Goal: Information Seeking & Learning: Learn about a topic

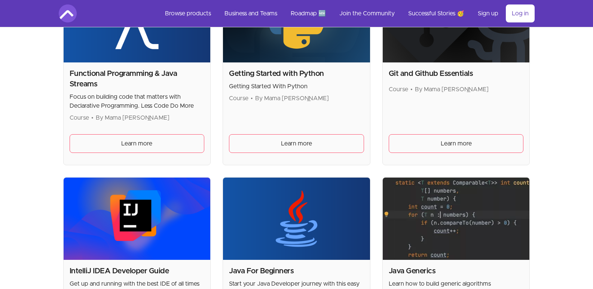
scroll to position [571, 0]
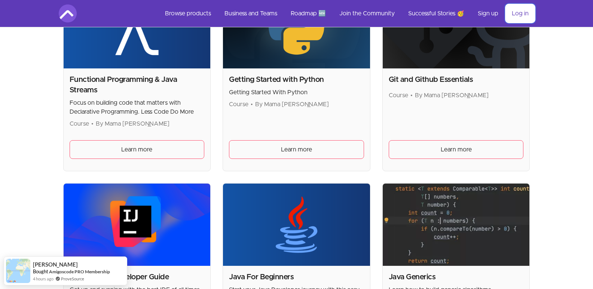
click at [513, 12] on link "Log in" at bounding box center [520, 13] width 29 height 18
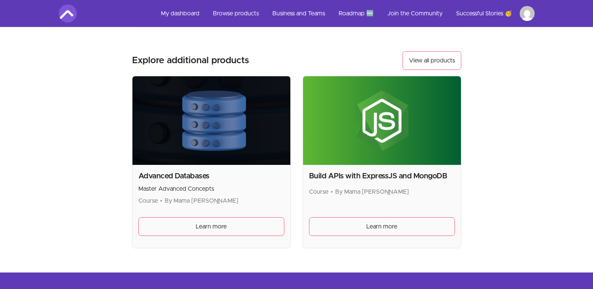
scroll to position [298, 0]
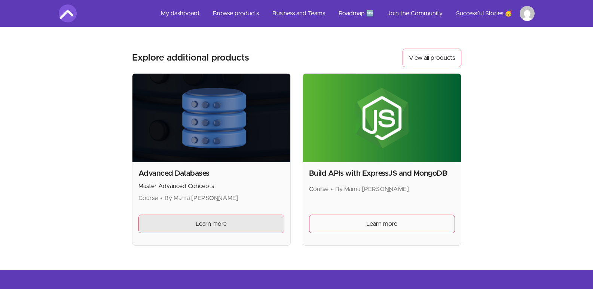
click at [225, 217] on link "Learn more" at bounding box center [212, 224] width 146 height 19
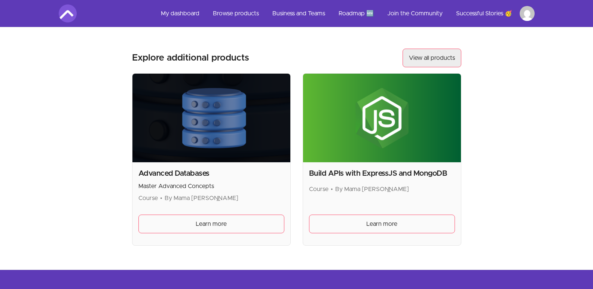
click at [431, 56] on link "View all products" at bounding box center [432, 58] width 59 height 19
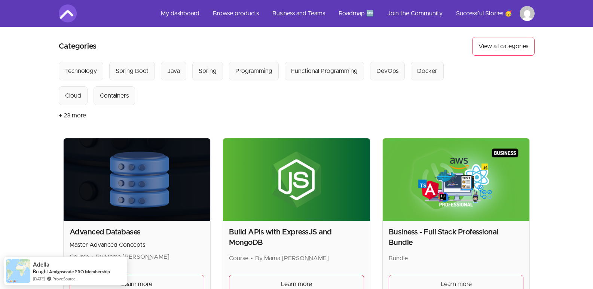
scroll to position [38, 0]
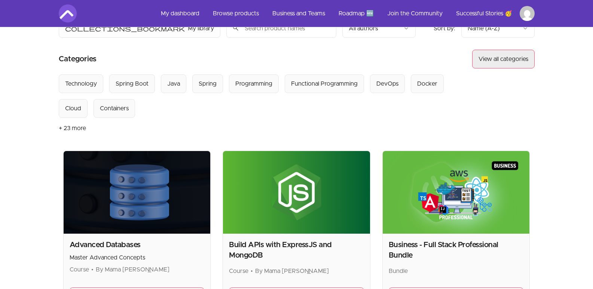
click at [499, 62] on button "View all categories" at bounding box center [503, 59] width 63 height 19
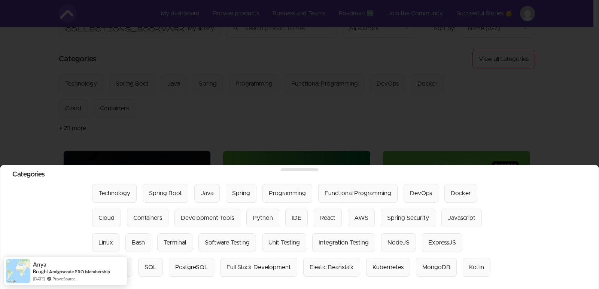
click at [522, 111] on div at bounding box center [299, 144] width 599 height 289
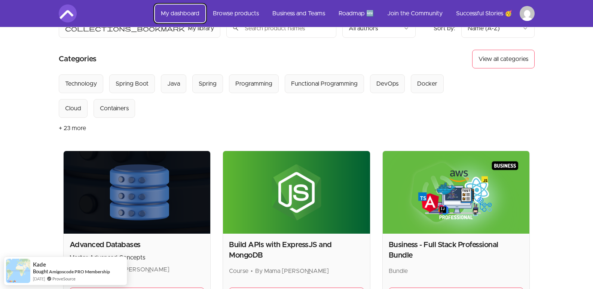
click at [183, 10] on link "My dashboard" at bounding box center [180, 13] width 51 height 18
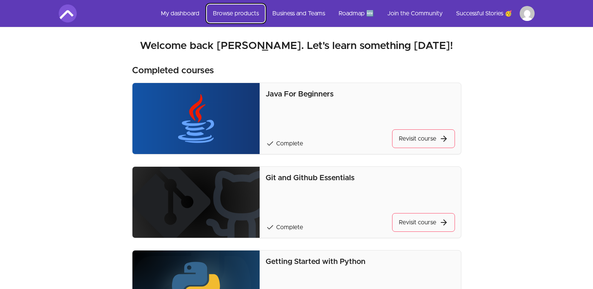
click at [226, 12] on link "Browse products" at bounding box center [236, 13] width 58 height 18
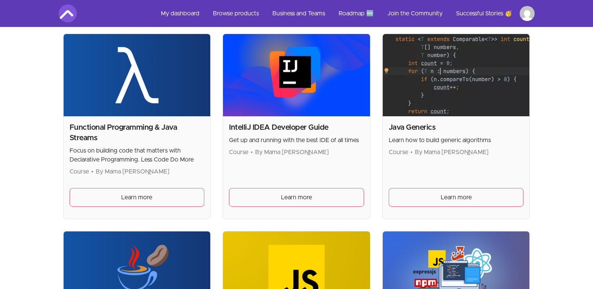
scroll to position [733, 0]
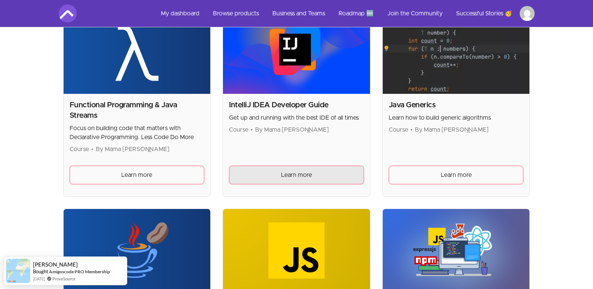
click at [322, 173] on link "Learn more" at bounding box center [296, 175] width 135 height 19
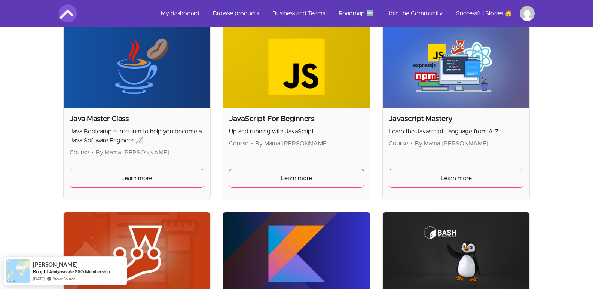
scroll to position [920, 0]
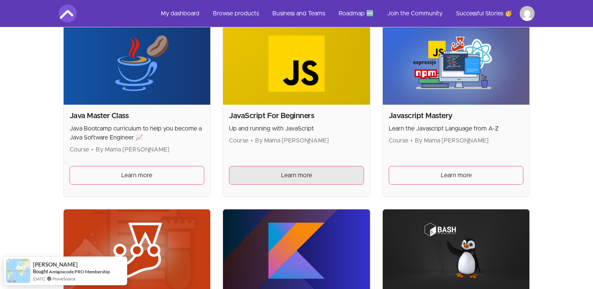
click at [294, 171] on link "Learn more" at bounding box center [296, 175] width 135 height 19
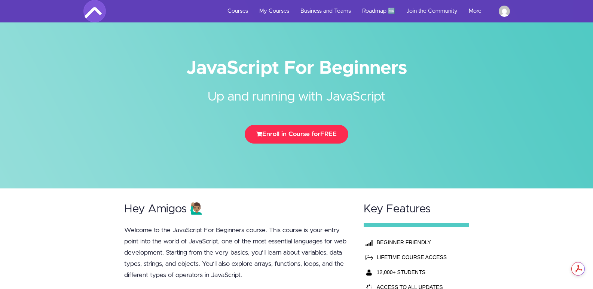
click at [311, 134] on button "Enroll in Course for FREE" at bounding box center [297, 134] width 104 height 19
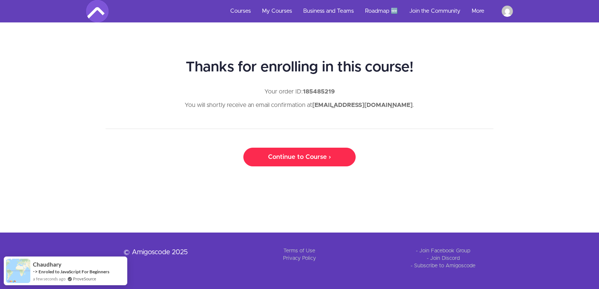
click at [301, 152] on link "Continue to Course ›" at bounding box center [299, 157] width 112 height 19
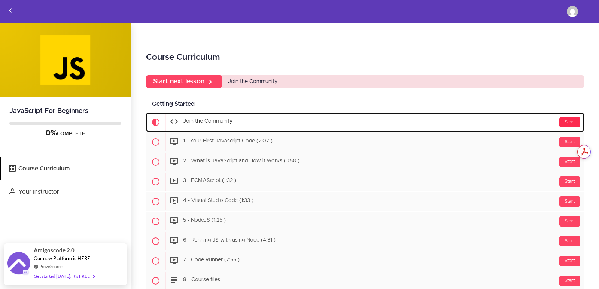
click at [564, 122] on div "Start" at bounding box center [569, 122] width 21 height 10
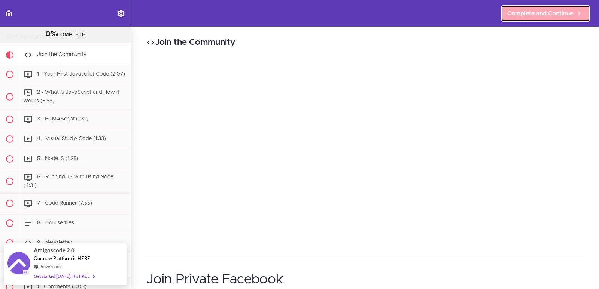
click at [529, 16] on span "Complete and Continue" at bounding box center [540, 13] width 66 height 9
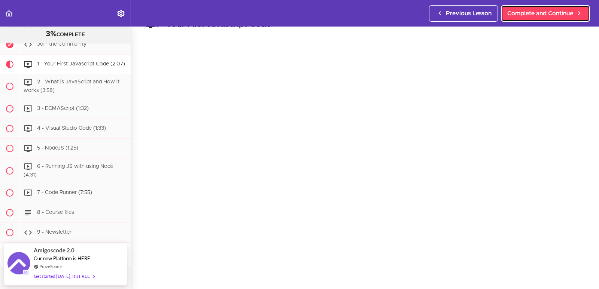
scroll to position [26, 0]
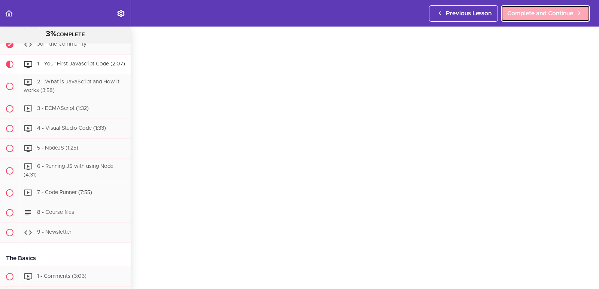
click at [552, 14] on span "Complete and Continue" at bounding box center [540, 13] width 66 height 9
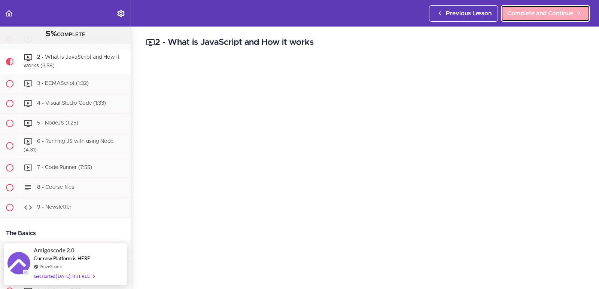
click at [526, 11] on span "Complete and Continue" at bounding box center [540, 13] width 66 height 9
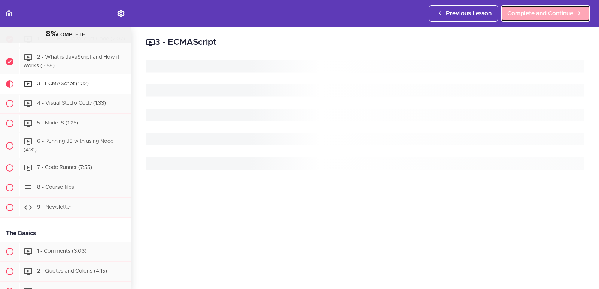
scroll to position [110, 0]
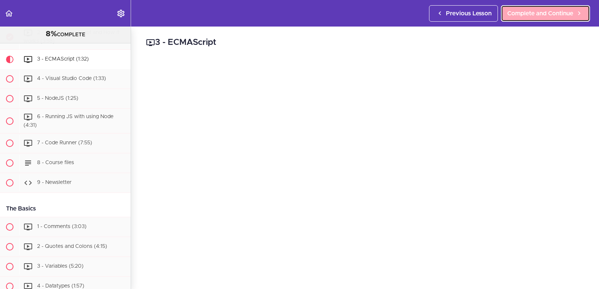
click at [526, 11] on span "Complete and Continue" at bounding box center [540, 13] width 66 height 9
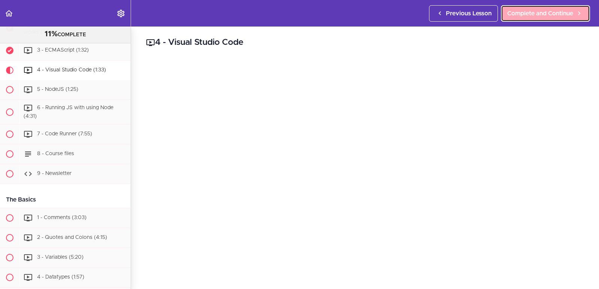
scroll to position [130, 0]
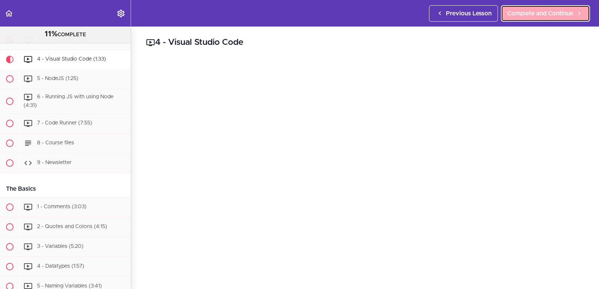
click at [526, 11] on span "Complete and Continue" at bounding box center [540, 13] width 66 height 9
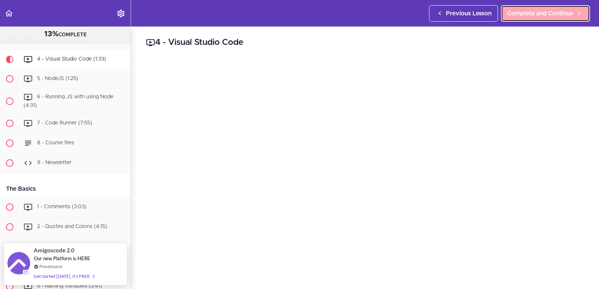
click at [526, 11] on span "Complete and Continue" at bounding box center [540, 13] width 66 height 9
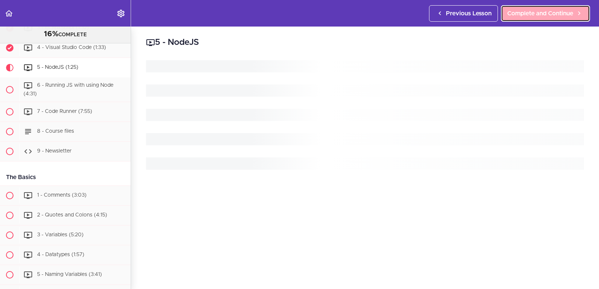
scroll to position [149, 0]
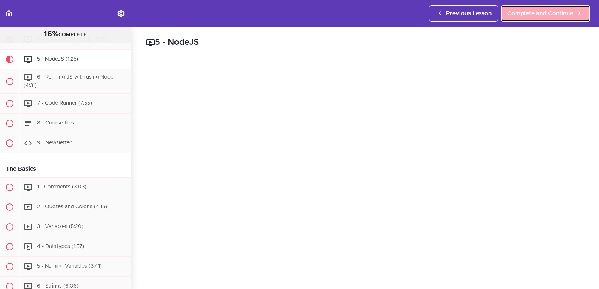
click at [526, 11] on span "Complete and Continue" at bounding box center [540, 13] width 66 height 9
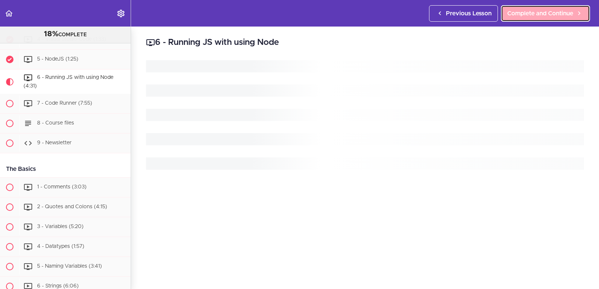
scroll to position [169, 0]
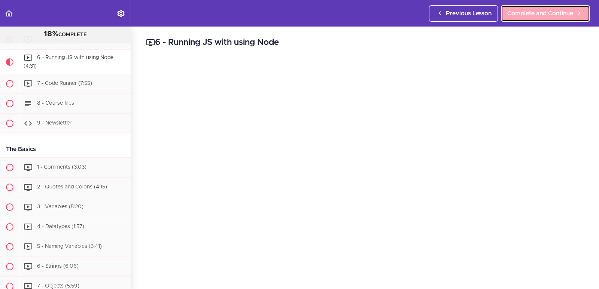
click at [526, 11] on span "Complete and Continue" at bounding box center [540, 13] width 66 height 9
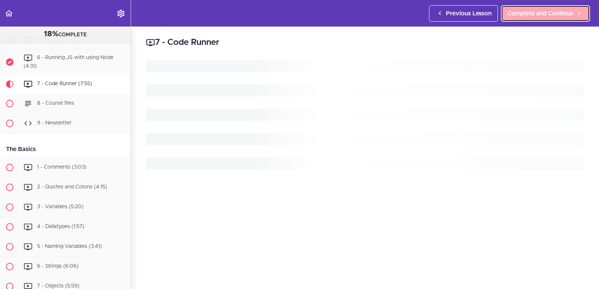
click at [526, 11] on span "Complete and Continue" at bounding box center [540, 13] width 66 height 9
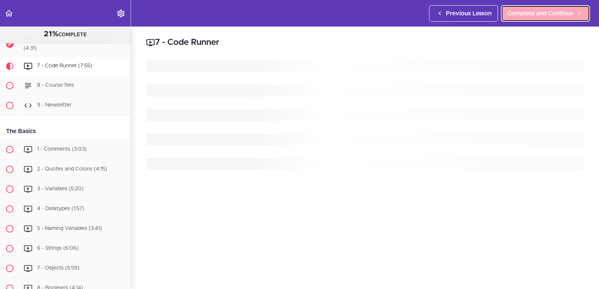
scroll to position [194, 0]
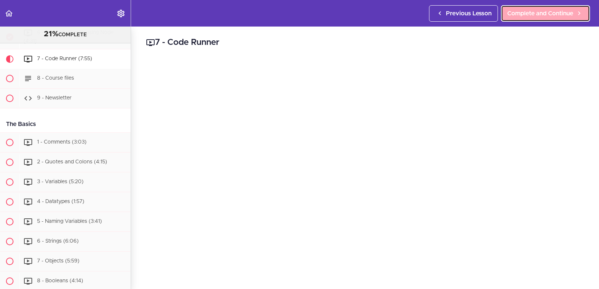
click at [526, 11] on span "Complete and Continue" at bounding box center [540, 13] width 66 height 9
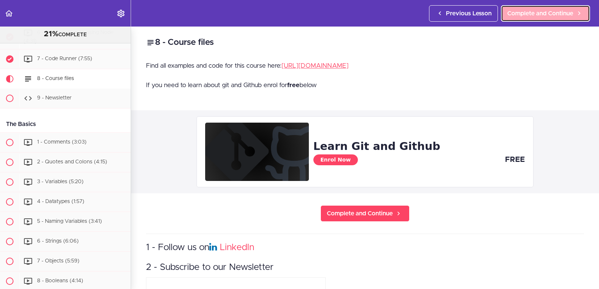
click at [526, 11] on span "Complete and Continue" at bounding box center [540, 13] width 66 height 9
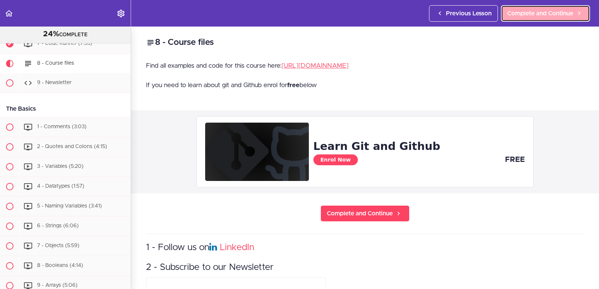
scroll to position [214, 0]
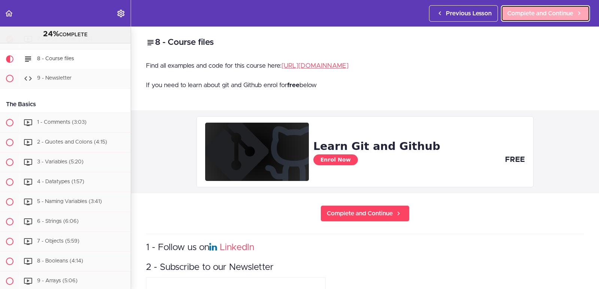
click at [526, 11] on span "Complete and Continue" at bounding box center [540, 13] width 66 height 9
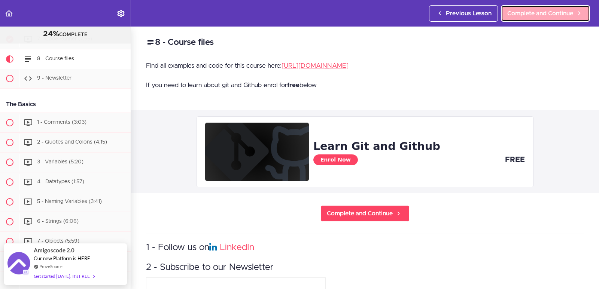
click at [526, 11] on span "Complete and Continue" at bounding box center [540, 13] width 66 height 9
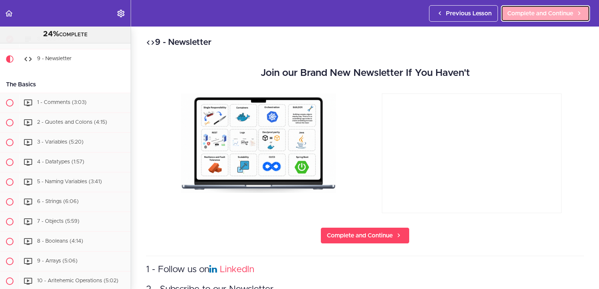
click at [526, 11] on span "Complete and Continue" at bounding box center [540, 13] width 66 height 9
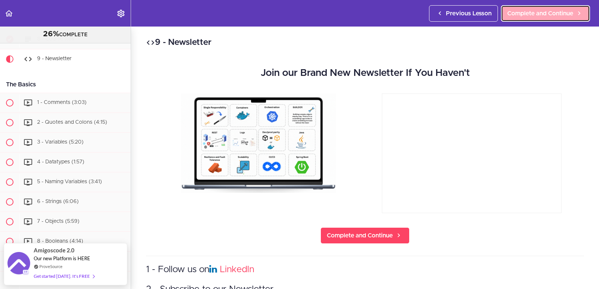
click at [526, 11] on span "Complete and Continue" at bounding box center [540, 13] width 66 height 9
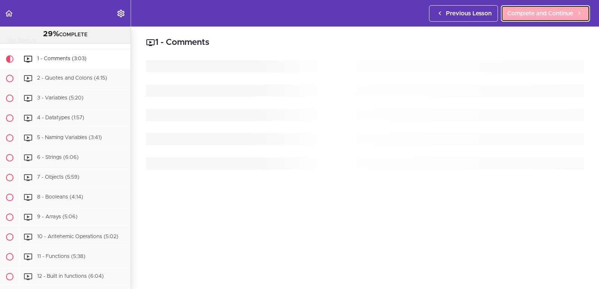
click at [526, 11] on span "Complete and Continue" at bounding box center [540, 13] width 66 height 9
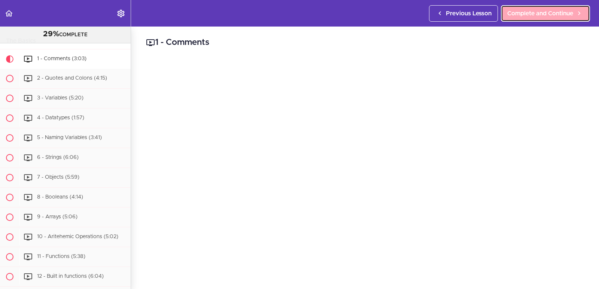
click at [526, 11] on span "Complete and Continue" at bounding box center [540, 13] width 66 height 9
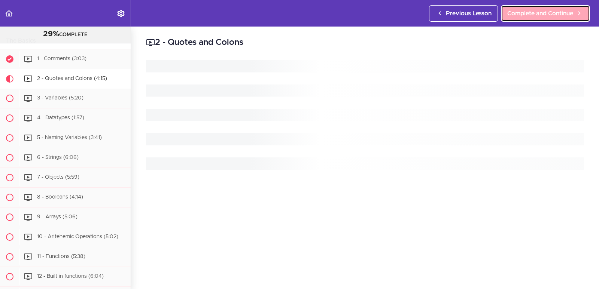
click at [526, 11] on span "Complete and Continue" at bounding box center [540, 13] width 66 height 9
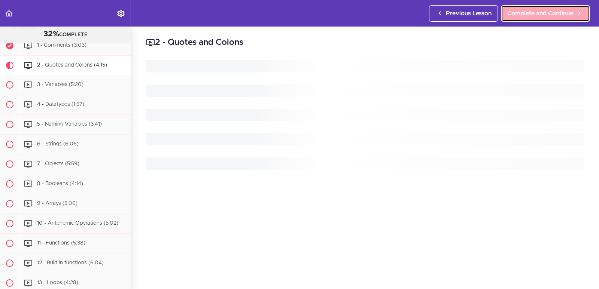
click at [526, 11] on span "Complete and Continue" at bounding box center [540, 13] width 66 height 9
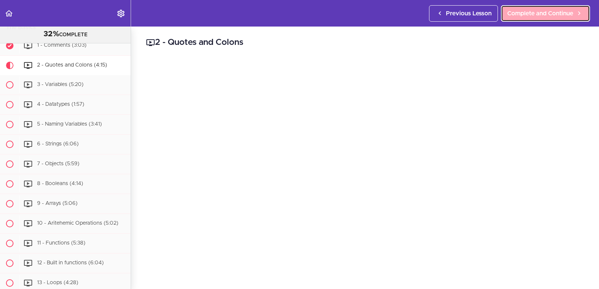
scroll to position [298, 0]
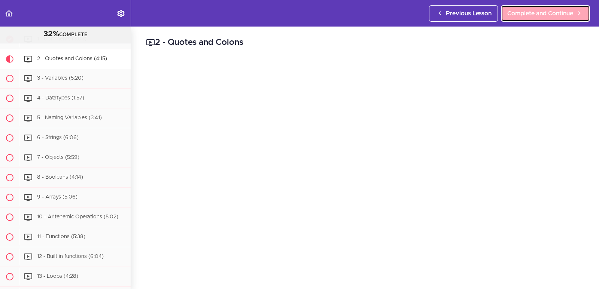
click at [526, 11] on span "Complete and Continue" at bounding box center [540, 13] width 66 height 9
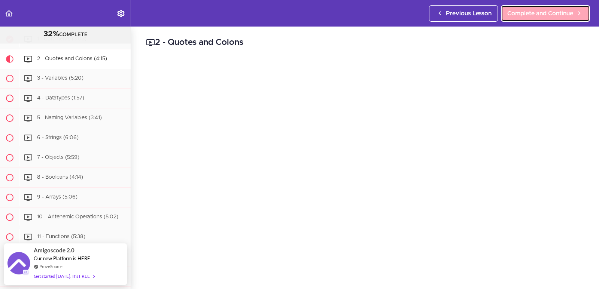
click at [526, 11] on span "Complete and Continue" at bounding box center [540, 13] width 66 height 9
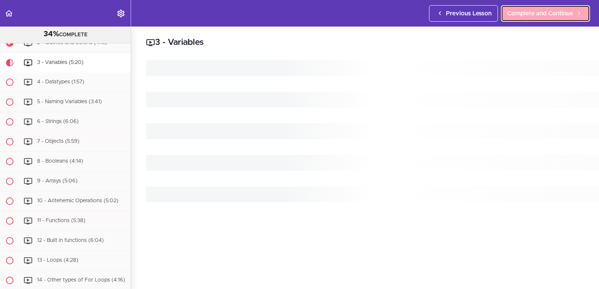
click at [526, 11] on span "Complete and Continue" at bounding box center [540, 13] width 66 height 9
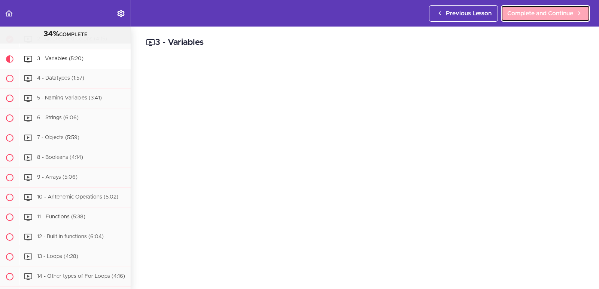
click at [526, 11] on span "Complete and Continue" at bounding box center [540, 13] width 66 height 9
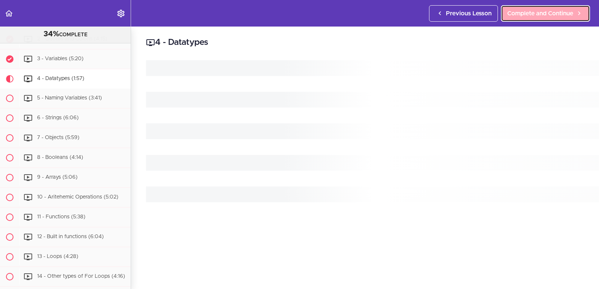
click at [526, 11] on span "Complete and Continue" at bounding box center [540, 13] width 66 height 9
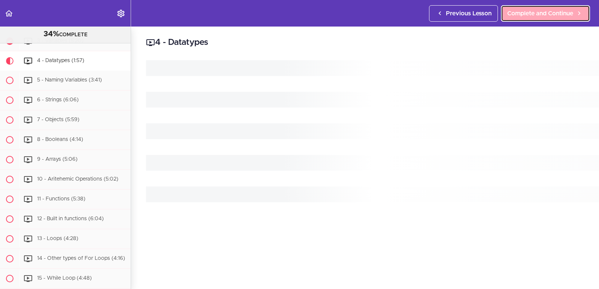
click at [526, 11] on span "Complete and Continue" at bounding box center [540, 13] width 66 height 9
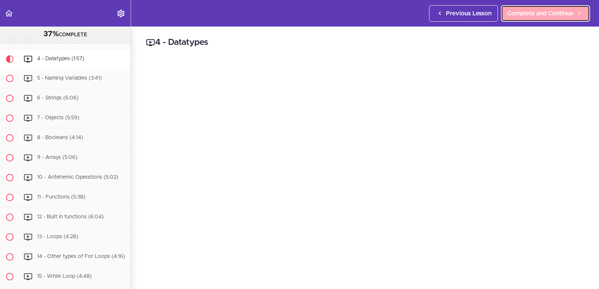
click at [526, 11] on span "Complete and Continue" at bounding box center [540, 13] width 66 height 9
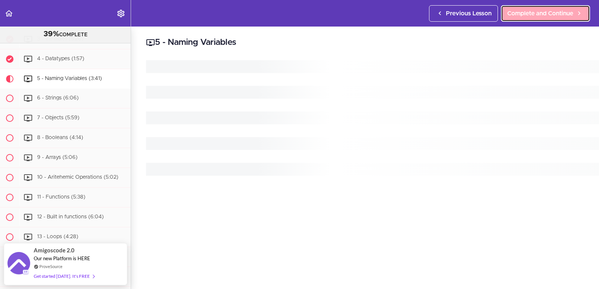
click at [526, 11] on span "Complete and Continue" at bounding box center [540, 13] width 66 height 9
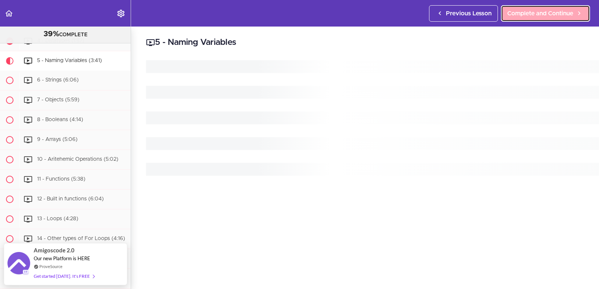
click at [526, 11] on span "Complete and Continue" at bounding box center [540, 13] width 66 height 9
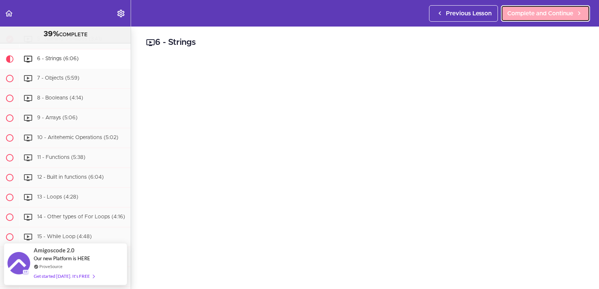
click at [526, 11] on span "Complete and Continue" at bounding box center [540, 13] width 66 height 9
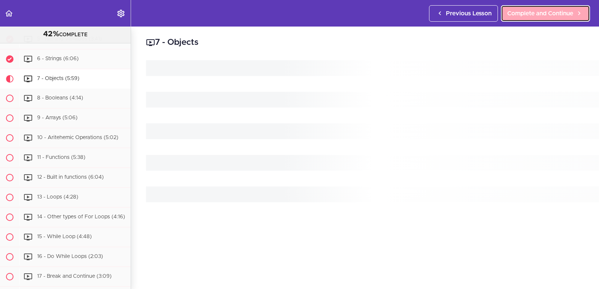
scroll to position [397, 0]
click at [526, 11] on span "Complete and Continue" at bounding box center [540, 13] width 66 height 9
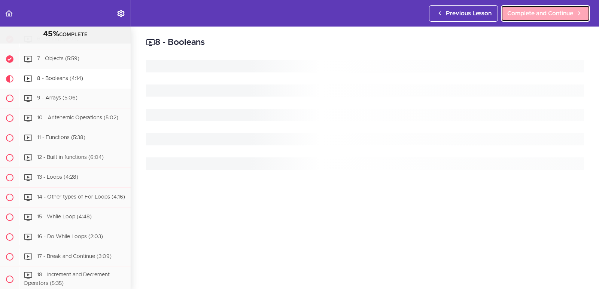
click at [526, 11] on span "Complete and Continue" at bounding box center [540, 13] width 66 height 9
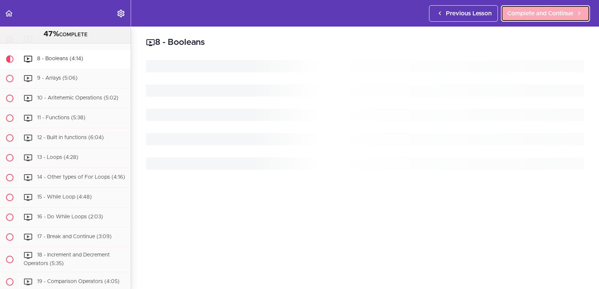
scroll to position [417, 0]
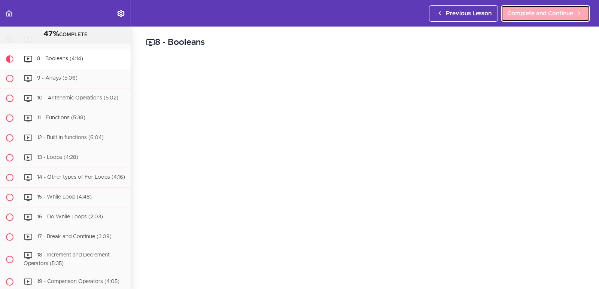
click at [526, 11] on span "Complete and Continue" at bounding box center [540, 13] width 66 height 9
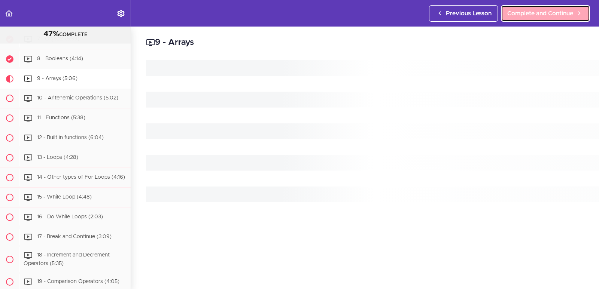
click at [526, 11] on span "Complete and Continue" at bounding box center [540, 13] width 66 height 9
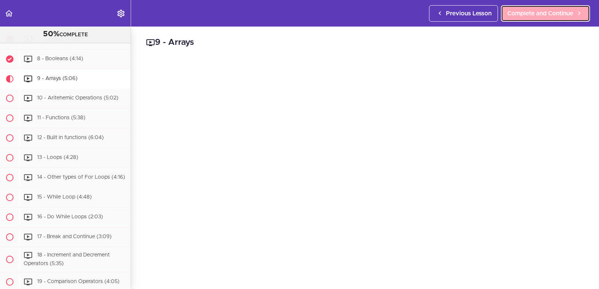
scroll to position [437, 0]
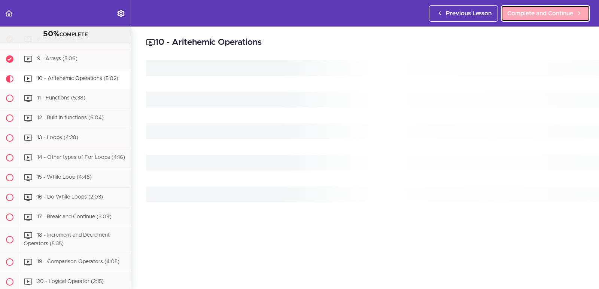
scroll to position [457, 0]
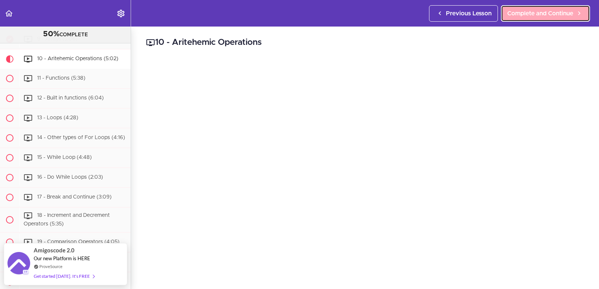
click at [526, 13] on span "Complete and Continue" at bounding box center [540, 13] width 66 height 9
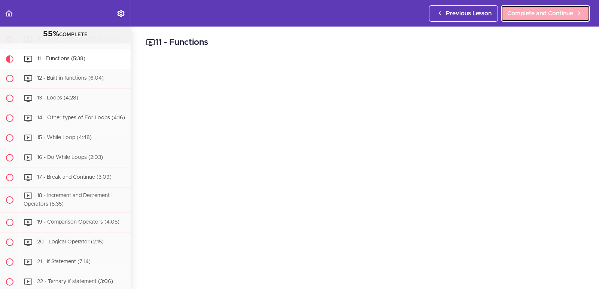
click at [526, 13] on span "Complete and Continue" at bounding box center [540, 13] width 66 height 9
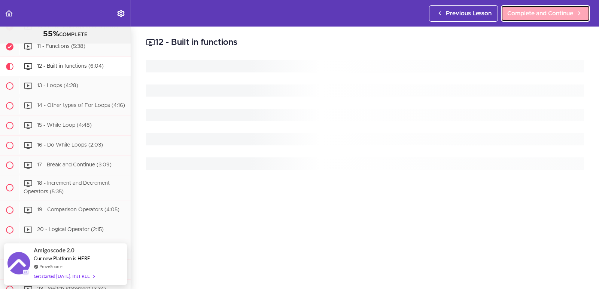
click at [526, 13] on span "Complete and Continue" at bounding box center [540, 13] width 66 height 9
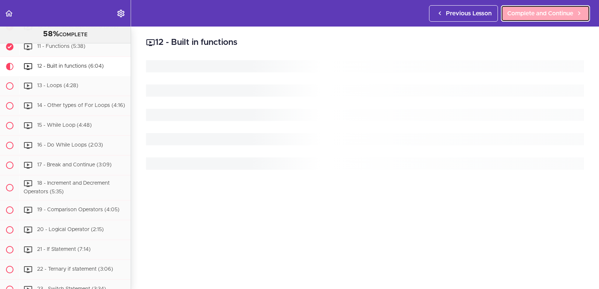
scroll to position [496, 0]
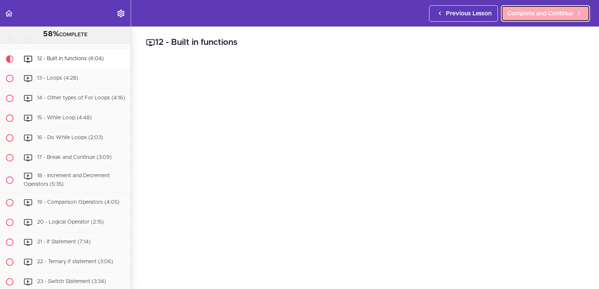
click at [526, 13] on span "Complete and Continue" at bounding box center [540, 13] width 66 height 9
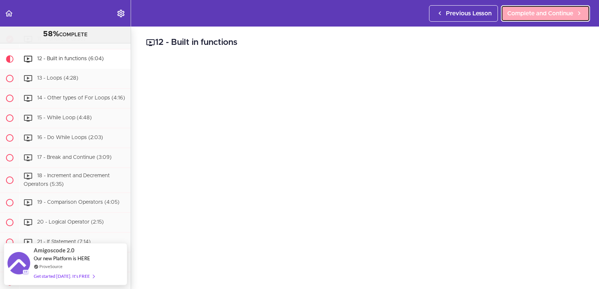
click at [526, 13] on span "Complete and Continue" at bounding box center [540, 13] width 66 height 9
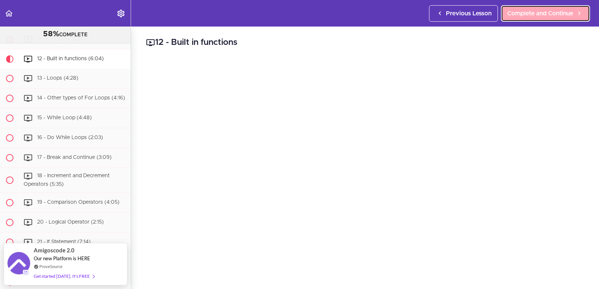
click at [526, 13] on span "Complete and Continue" at bounding box center [540, 13] width 66 height 9
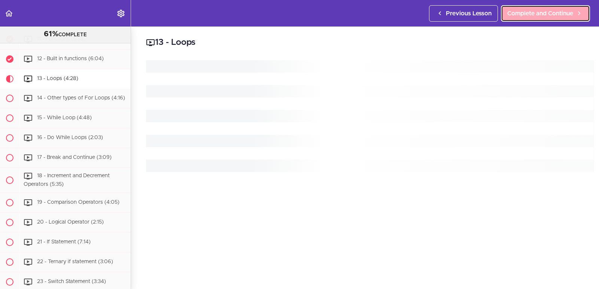
click at [526, 13] on span "Complete and Continue" at bounding box center [540, 13] width 66 height 9
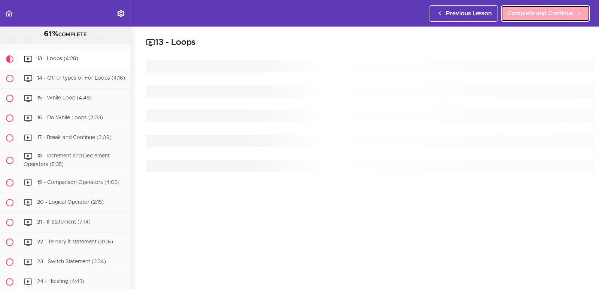
click at [526, 13] on span "Complete and Continue" at bounding box center [540, 13] width 66 height 9
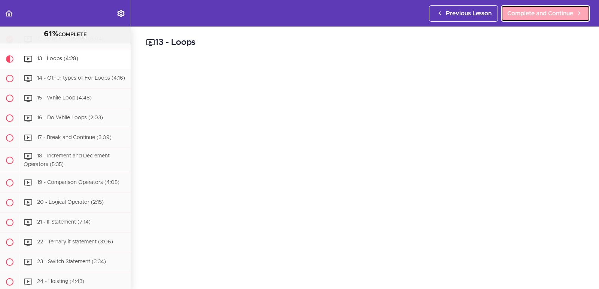
click at [526, 13] on span "Complete and Continue" at bounding box center [540, 13] width 66 height 9
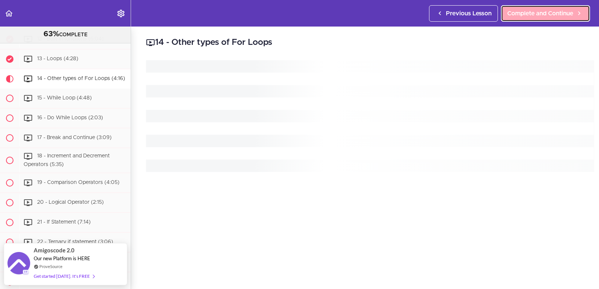
click at [526, 13] on span "Complete and Continue" at bounding box center [540, 13] width 66 height 9
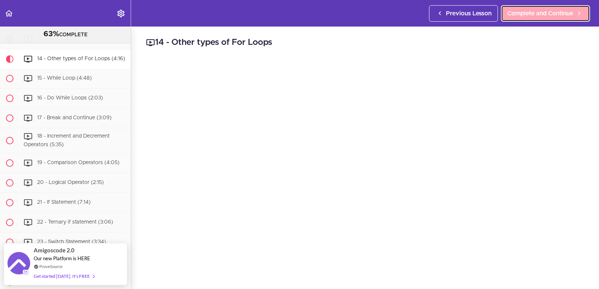
click at [526, 13] on span "Complete and Continue" at bounding box center [540, 13] width 66 height 9
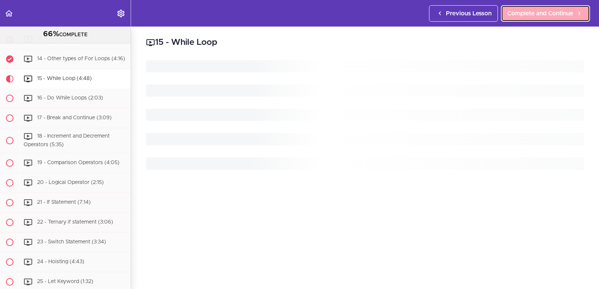
click at [526, 13] on span "Complete and Continue" at bounding box center [540, 13] width 66 height 9
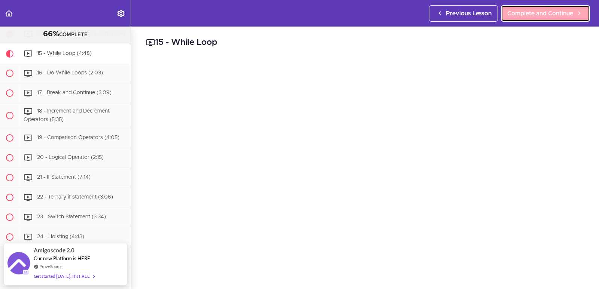
click at [526, 13] on span "Complete and Continue" at bounding box center [540, 13] width 66 height 9
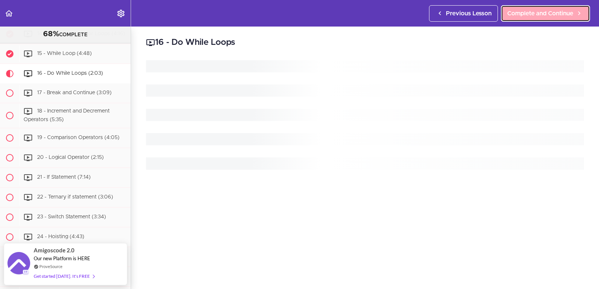
scroll to position [581, 0]
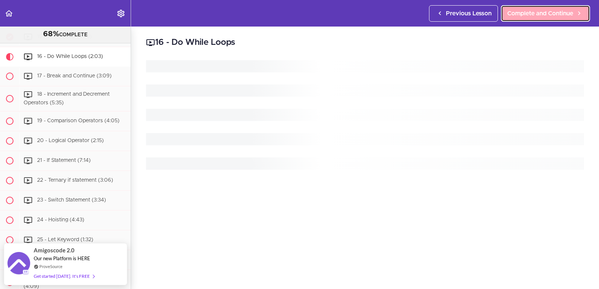
click at [526, 13] on span "Complete and Continue" at bounding box center [540, 13] width 66 height 9
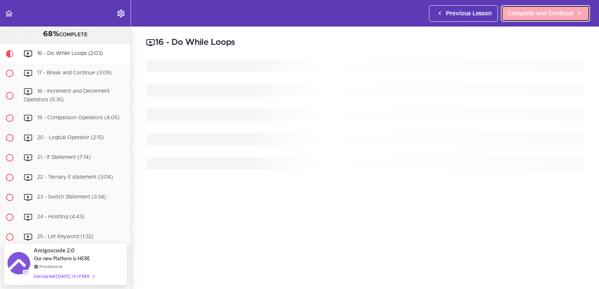
click at [526, 13] on span "Complete and Continue" at bounding box center [540, 13] width 66 height 9
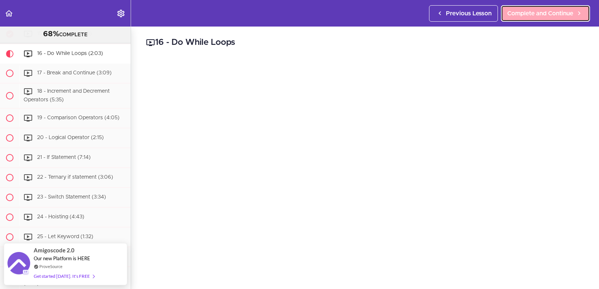
click at [526, 13] on span "Complete and Continue" at bounding box center [540, 13] width 66 height 9
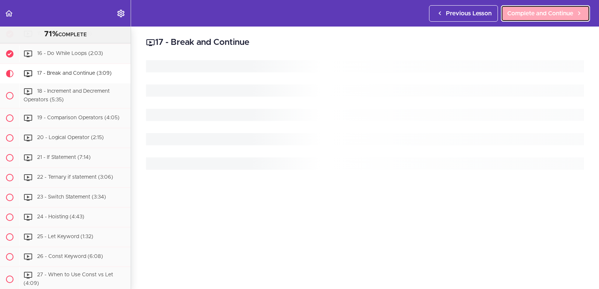
click at [526, 13] on span "Complete and Continue" at bounding box center [540, 13] width 66 height 9
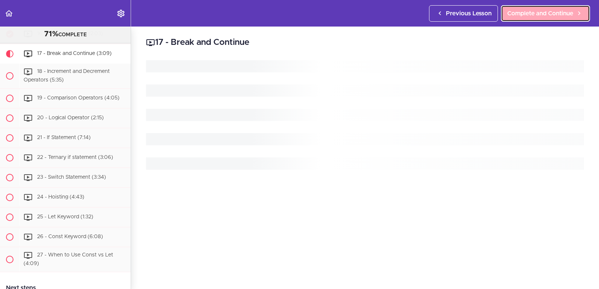
click at [526, 13] on span "Complete and Continue" at bounding box center [540, 13] width 66 height 9
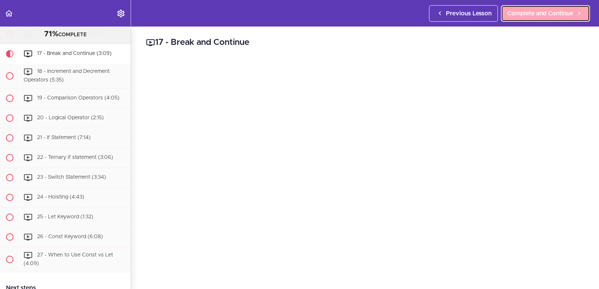
click at [526, 13] on span "Complete and Continue" at bounding box center [540, 13] width 66 height 9
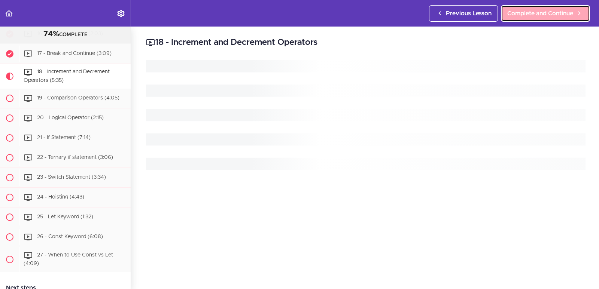
click at [526, 13] on span "Complete and Continue" at bounding box center [540, 13] width 66 height 9
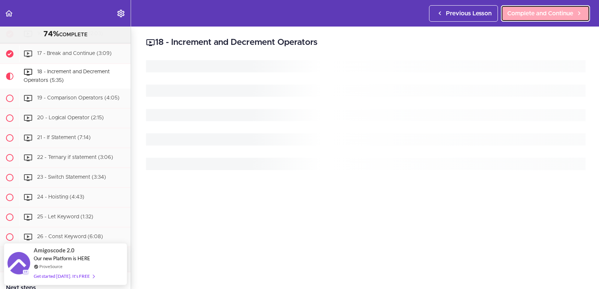
scroll to position [621, 0]
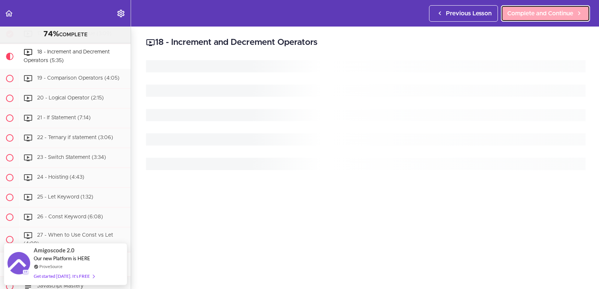
click at [526, 13] on span "Complete and Continue" at bounding box center [540, 13] width 66 height 9
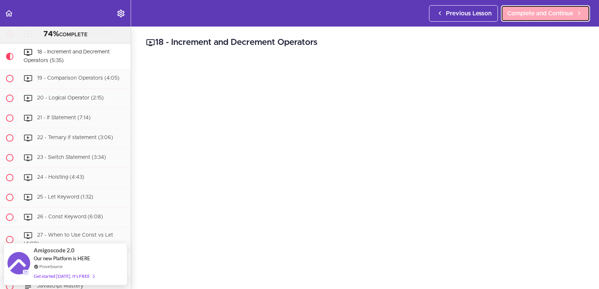
click at [526, 13] on span "Complete and Continue" at bounding box center [540, 13] width 66 height 9
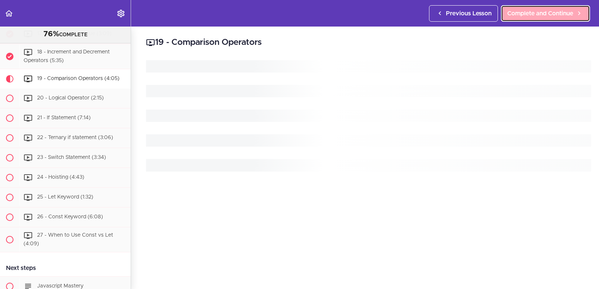
scroll to position [645, 0]
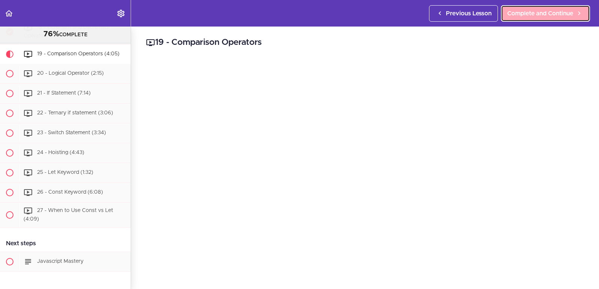
click at [526, 13] on span "Complete and Continue" at bounding box center [540, 13] width 66 height 9
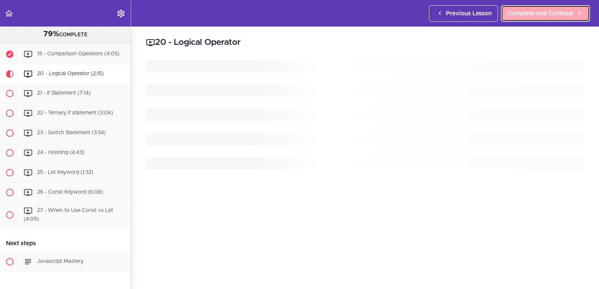
click at [526, 13] on span "Complete and Continue" at bounding box center [540, 13] width 66 height 9
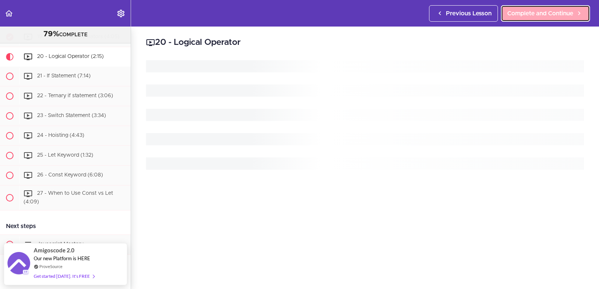
click at [526, 13] on span "Complete and Continue" at bounding box center [540, 13] width 66 height 9
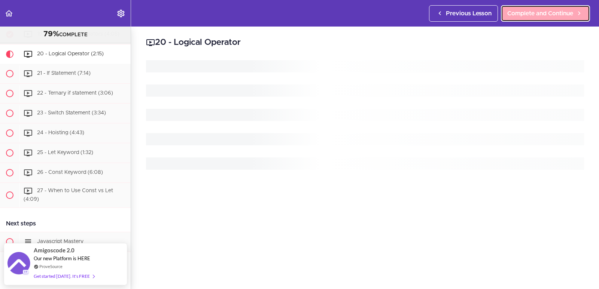
click at [526, 13] on span "Complete and Continue" at bounding box center [540, 13] width 66 height 9
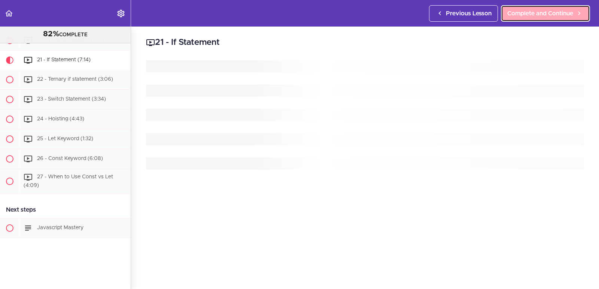
click at [526, 13] on span "Complete and Continue" at bounding box center [540, 13] width 66 height 9
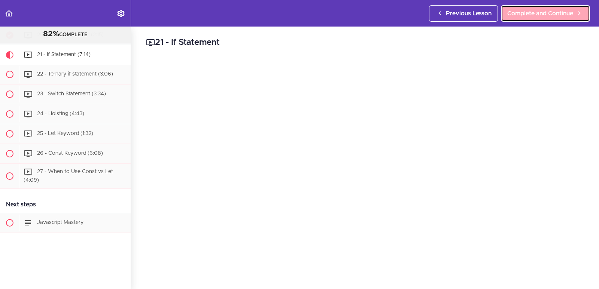
click at [526, 13] on span "Complete and Continue" at bounding box center [540, 13] width 66 height 9
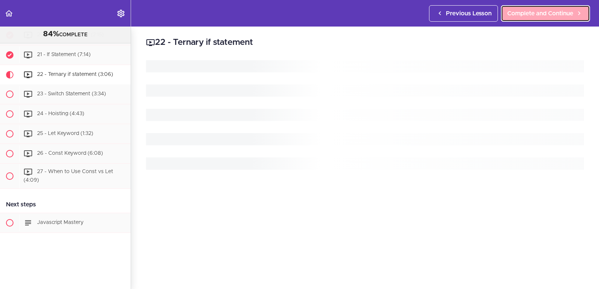
click at [526, 13] on span "Complete and Continue" at bounding box center [540, 13] width 66 height 9
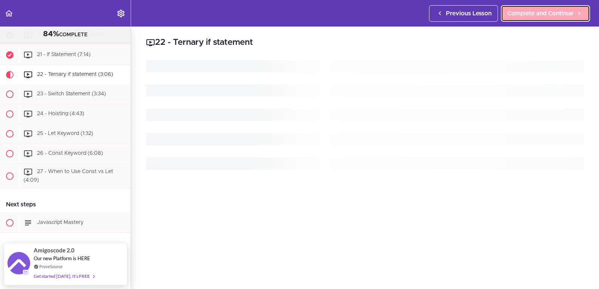
scroll to position [700, 0]
click at [526, 13] on span "Complete and Continue" at bounding box center [540, 13] width 66 height 9
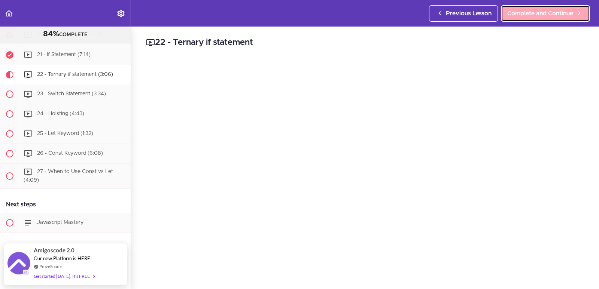
click at [526, 13] on span "Complete and Continue" at bounding box center [540, 13] width 66 height 9
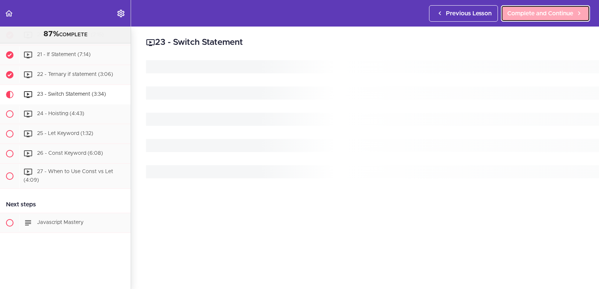
click at [526, 13] on span "Complete and Continue" at bounding box center [540, 13] width 66 height 9
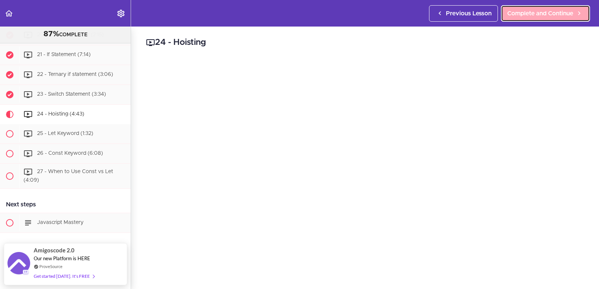
click at [520, 7] on link "Complete and Continue" at bounding box center [545, 13] width 89 height 16
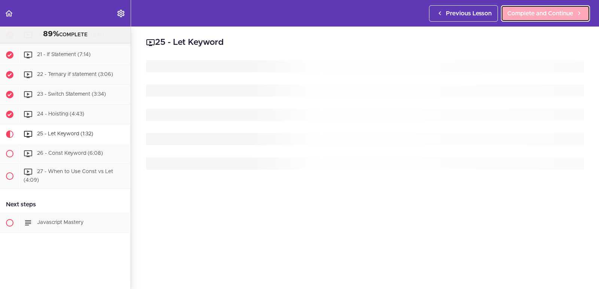
click at [520, 7] on link "Complete and Continue" at bounding box center [545, 13] width 89 height 16
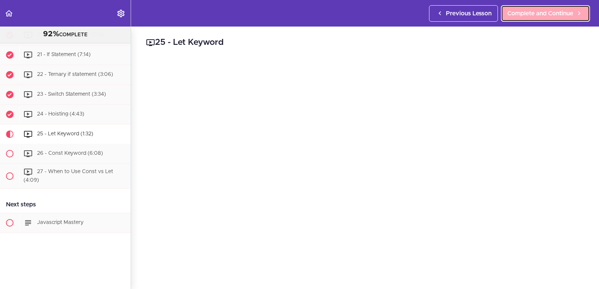
click at [520, 7] on link "Complete and Continue" at bounding box center [545, 13] width 89 height 16
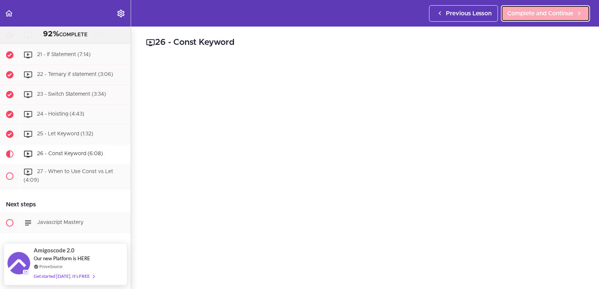
click at [520, 7] on link "Complete and Continue" at bounding box center [545, 13] width 89 height 16
click at [519, 15] on span "Complete and Continue" at bounding box center [540, 13] width 66 height 9
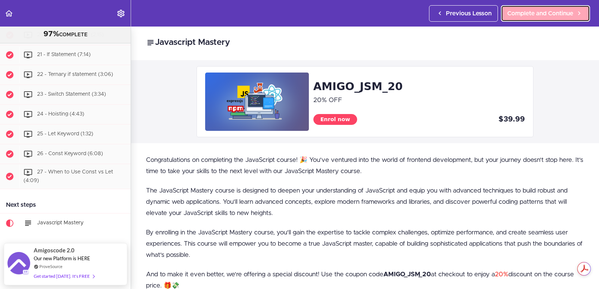
click at [519, 15] on span "Complete and Continue" at bounding box center [540, 13] width 66 height 9
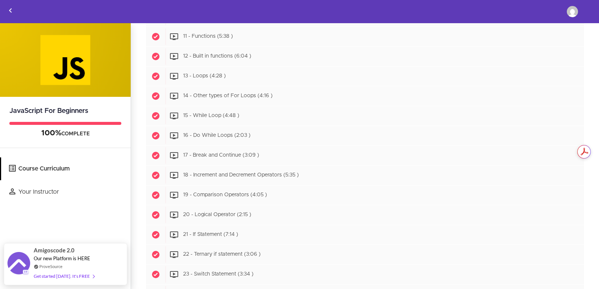
scroll to position [629, 0]
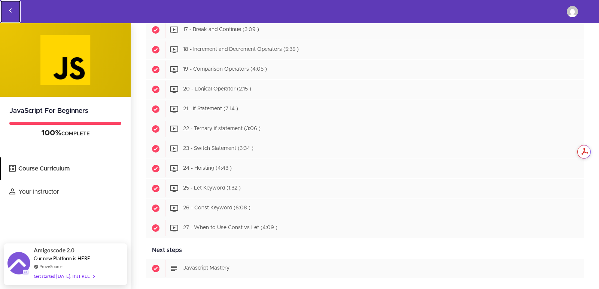
click at [9, 7] on icon "Back to courses" at bounding box center [10, 10] width 9 height 9
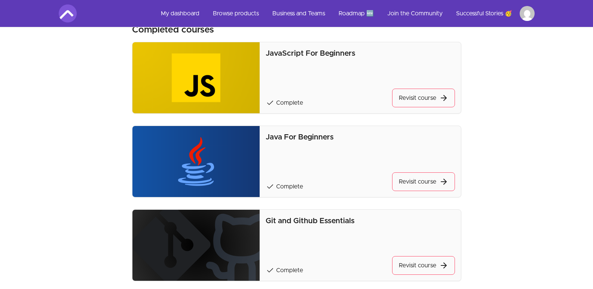
scroll to position [38, 0]
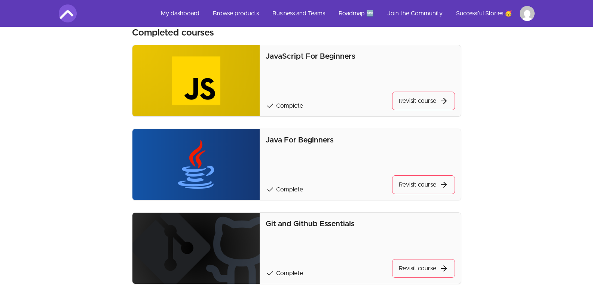
click at [229, 77] on img at bounding box center [197, 80] width 128 height 71
click at [200, 104] on img at bounding box center [197, 80] width 128 height 71
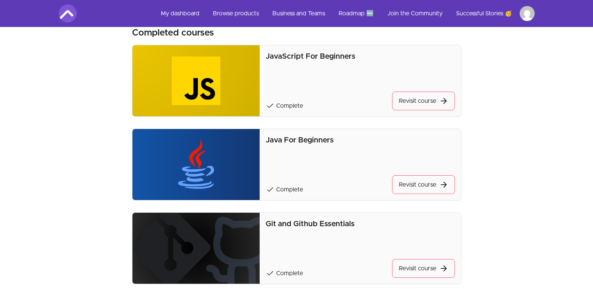
click at [273, 107] on span "check" at bounding box center [270, 105] width 9 height 9
click at [179, 16] on link "My dashboard" at bounding box center [180, 13] width 51 height 18
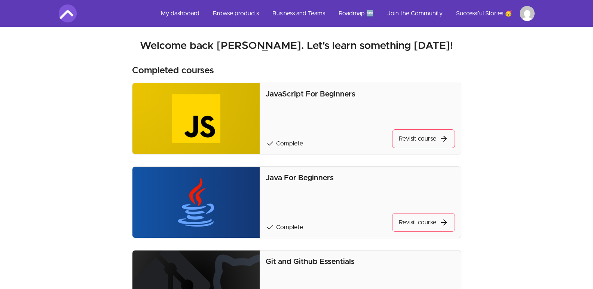
click at [203, 203] on img at bounding box center [197, 202] width 128 height 71
click at [283, 140] on span "Complete" at bounding box center [289, 143] width 27 height 9
click at [253, 10] on link "Browse products" at bounding box center [236, 13] width 58 height 18
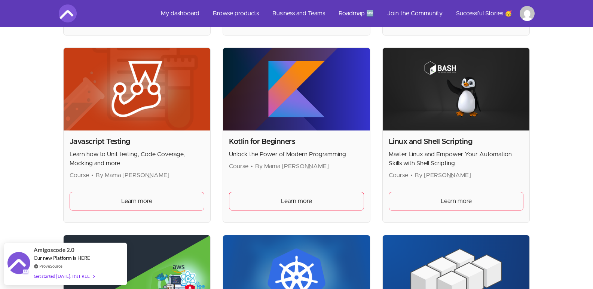
scroll to position [1101, 0]
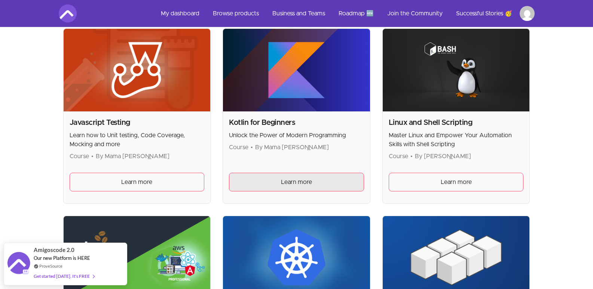
click at [309, 186] on span "Learn more" at bounding box center [296, 182] width 31 height 9
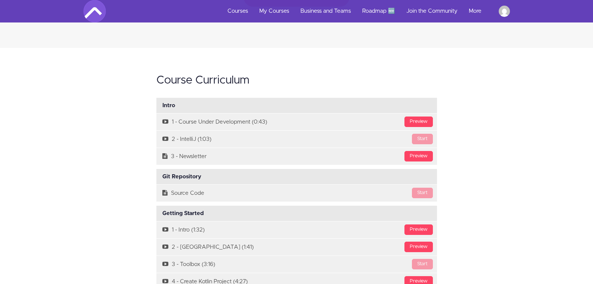
scroll to position [2321, 0]
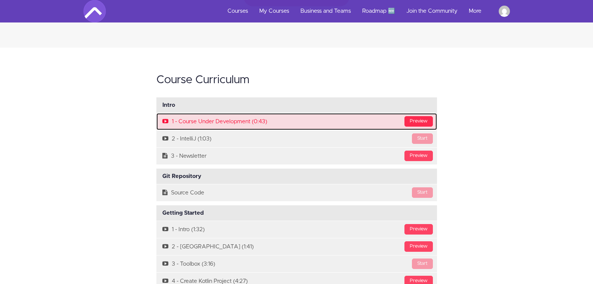
click at [417, 116] on div "Preview" at bounding box center [419, 121] width 28 height 10
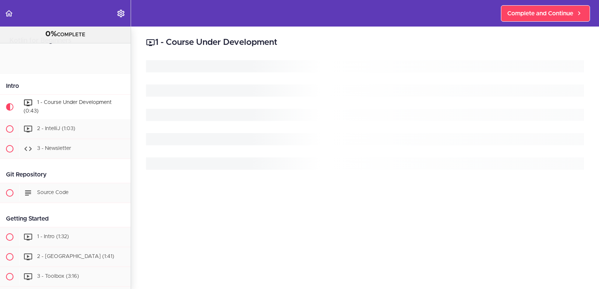
scroll to position [49, 0]
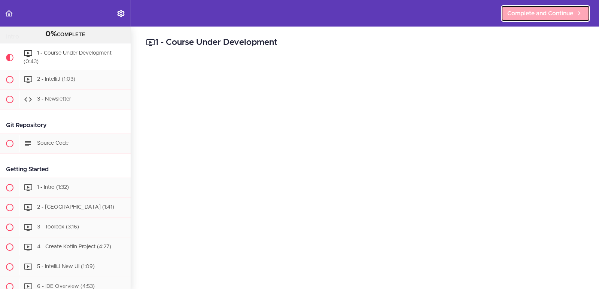
click at [523, 10] on span "Complete and Continue" at bounding box center [540, 13] width 66 height 9
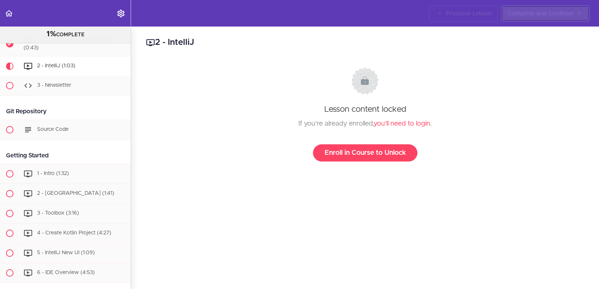
scroll to position [65, 0]
click at [523, 10] on span "Complete and Continue" at bounding box center [540, 13] width 66 height 9
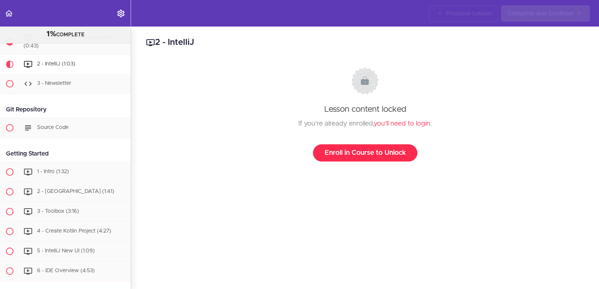
click at [345, 151] on link "Enroll in Course to Unlock" at bounding box center [365, 153] width 104 height 17
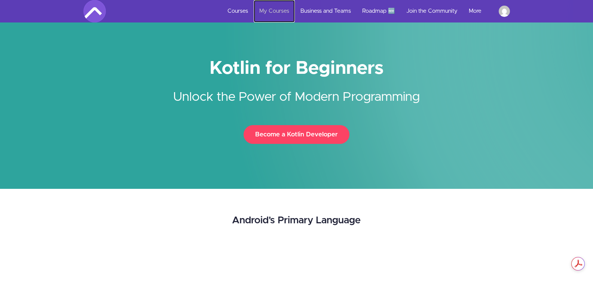
click at [272, 7] on link "My Courses" at bounding box center [274, 11] width 41 height 22
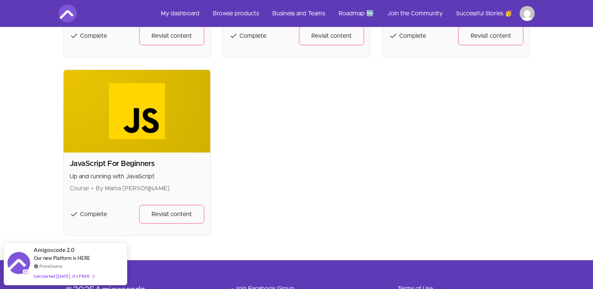
scroll to position [309, 0]
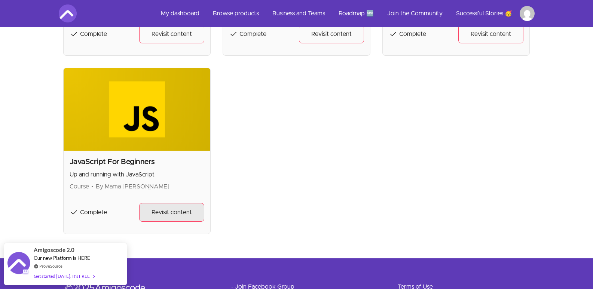
click at [170, 215] on span "Revisit content" at bounding box center [172, 212] width 40 height 9
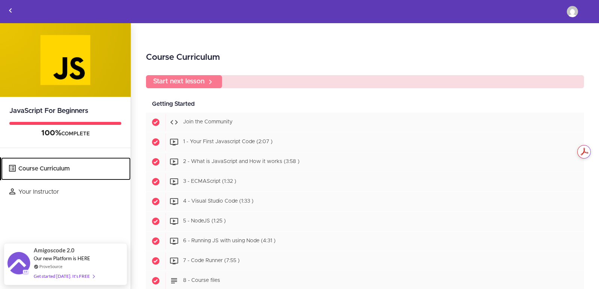
click at [46, 168] on link "Course Curriculum" at bounding box center [66, 169] width 130 height 23
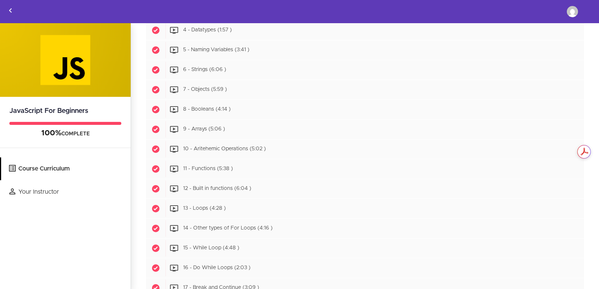
scroll to position [629, 0]
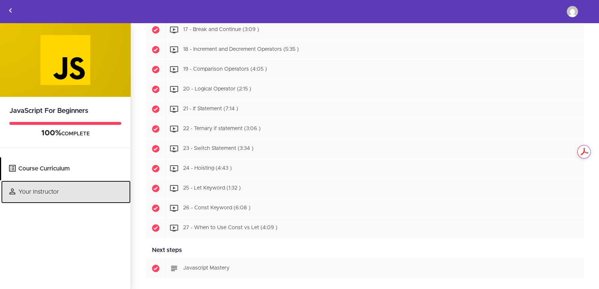
click at [56, 190] on link "Your Instructor" at bounding box center [66, 192] width 130 height 23
